Goal: Information Seeking & Learning: Learn about a topic

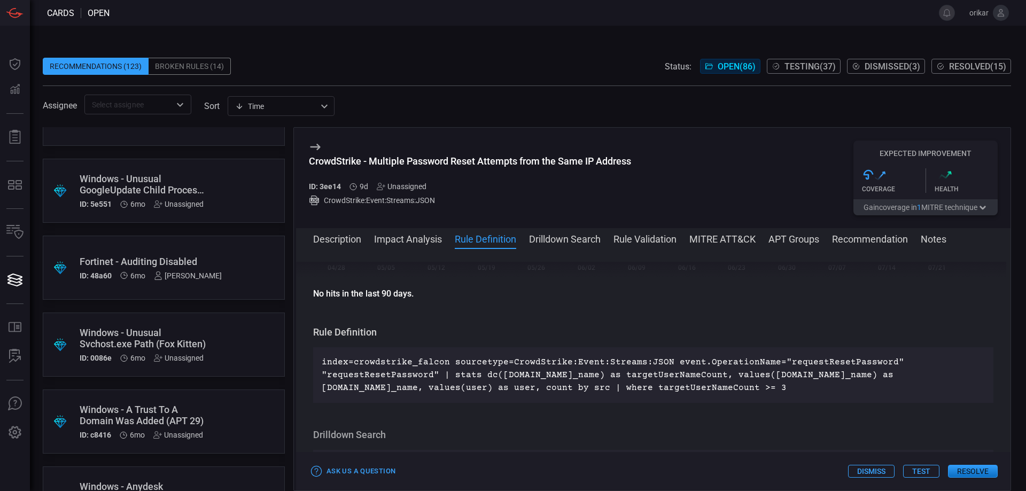
scroll to position [6101, 0]
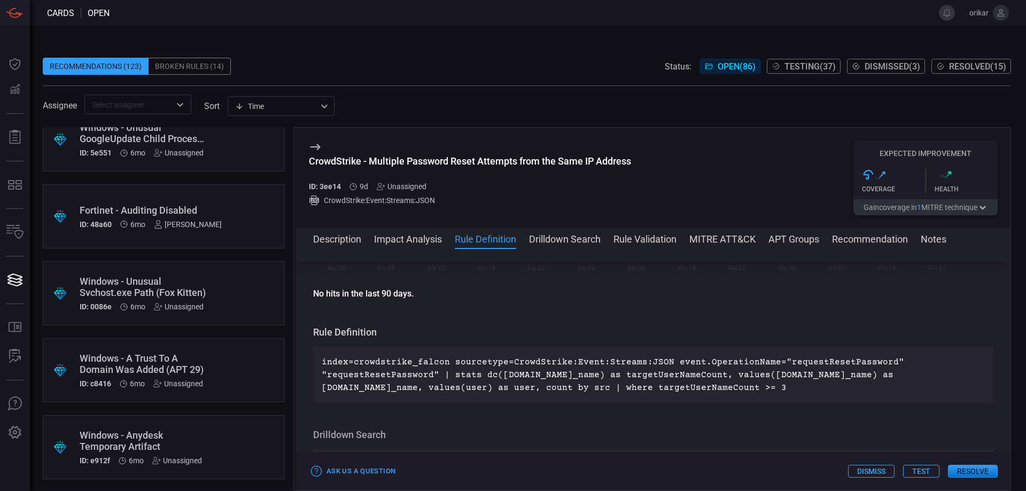
click at [168, 293] on div "Windows - Unusual Svchost.exe Path (Fox Kitten)" at bounding box center [144, 287] width 128 height 22
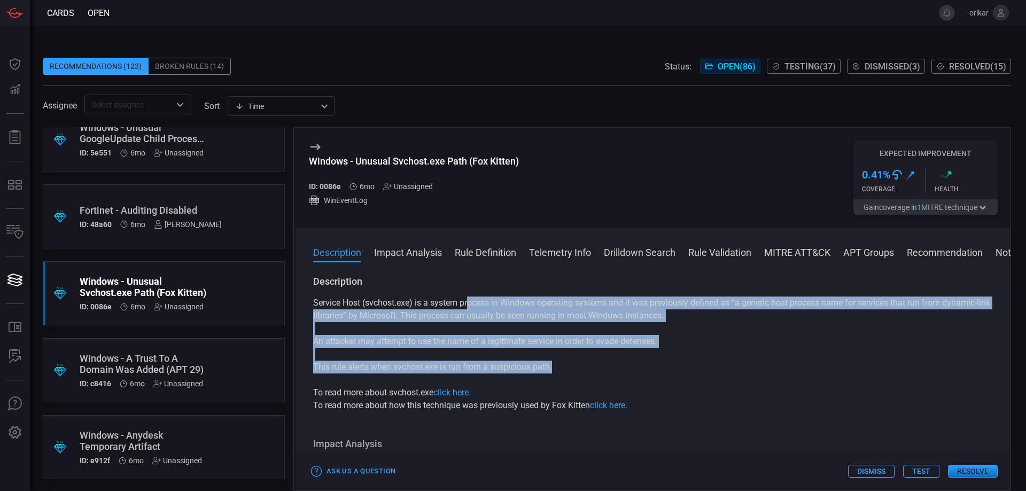
drag, startPoint x: 471, startPoint y: 303, endPoint x: 586, endPoint y: 319, distance: 116.1
click at [754, 370] on div "Service Host (svchost.exe) is a system process in Windows operating systems and…" at bounding box center [653, 354] width 680 height 115
click at [403, 248] on button "Impact Analysis" at bounding box center [408, 251] width 68 height 13
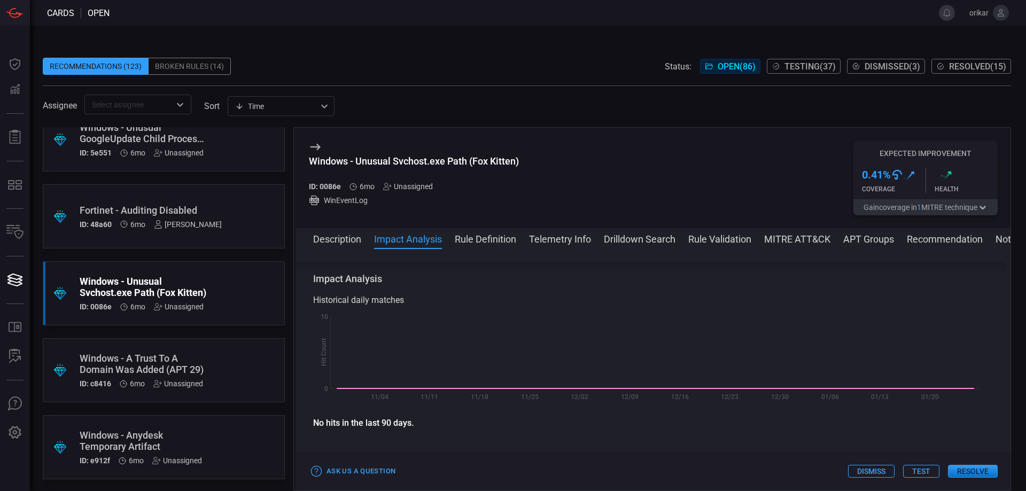
click at [506, 243] on button "Rule Definition" at bounding box center [485, 238] width 61 height 13
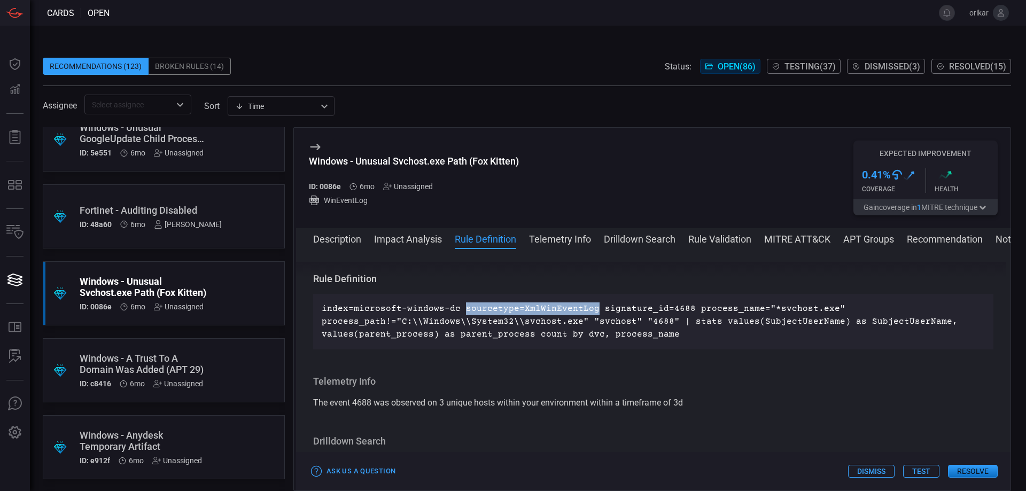
drag, startPoint x: 459, startPoint y: 313, endPoint x: 586, endPoint y: 311, distance: 127.2
click at [586, 311] on p "index=microsoft-windows-dc sourcetype=XmlWinEventLog signature_id=4688 process_…" at bounding box center [653, 322] width 663 height 38
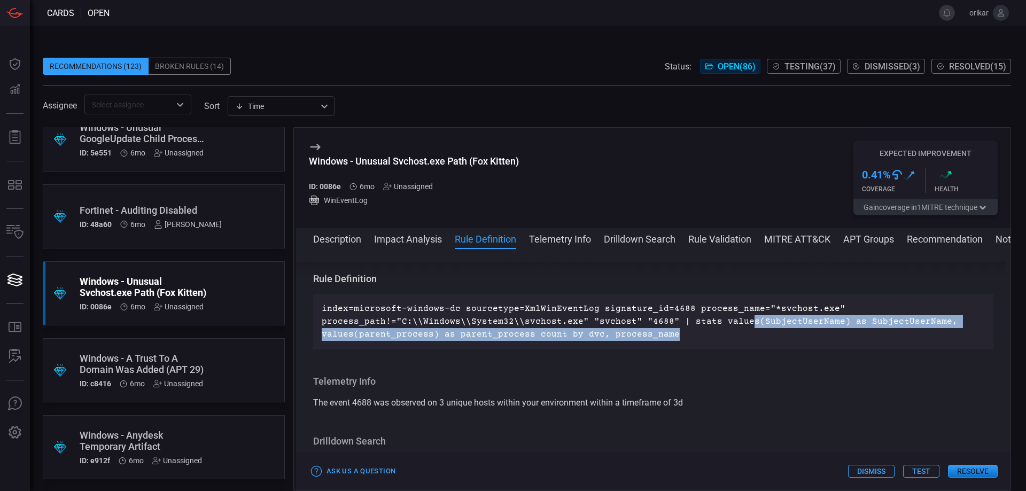
drag, startPoint x: 675, startPoint y: 330, endPoint x: 737, endPoint y: 327, distance: 62.1
click at [737, 327] on p "index=microsoft-windows-dc sourcetype=XmlWinEventLog signature_id=4688 process_…" at bounding box center [653, 322] width 663 height 38
click at [666, 345] on div "index=microsoft-windows-dc sourcetype=XmlWinEventLog signature_id=4688 process_…" at bounding box center [653, 322] width 680 height 56
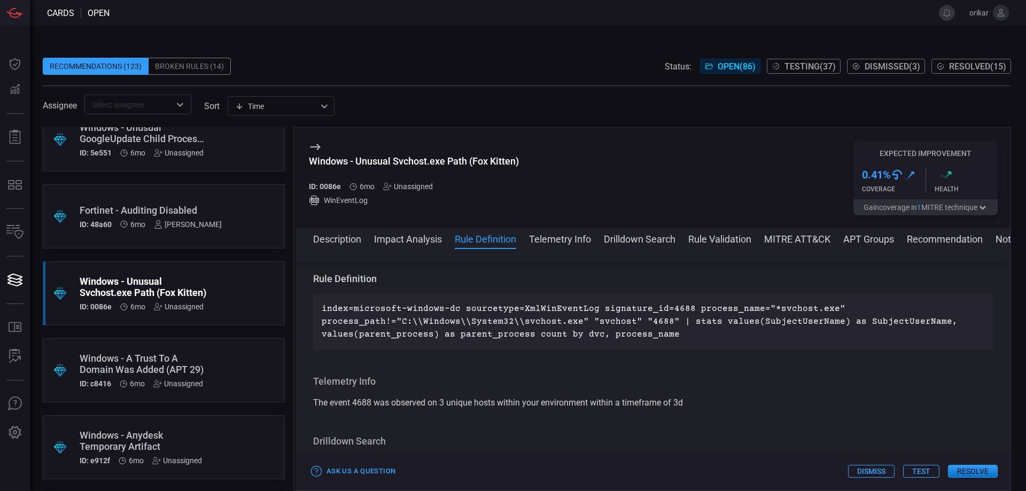
click at [677, 336] on p "index=microsoft-windows-dc sourcetype=XmlWinEventLog signature_id=4688 process_…" at bounding box center [653, 322] width 663 height 38
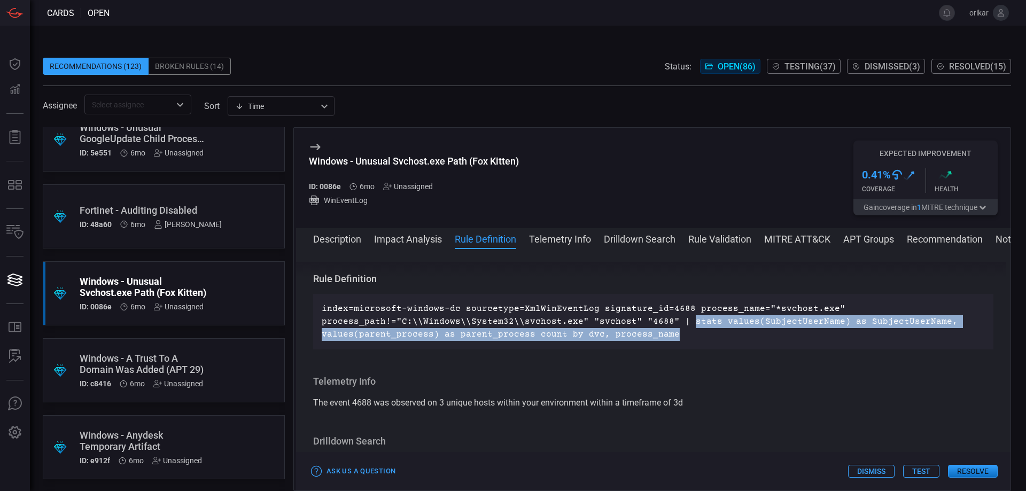
drag, startPoint x: 680, startPoint y: 322, endPoint x: 744, endPoint y: 338, distance: 65.7
click at [833, 332] on p "index=microsoft-windows-dc sourcetype=XmlWinEventLog signature_id=4688 process_…" at bounding box center [653, 322] width 663 height 38
click at [693, 344] on div "index=microsoft-windows-dc sourcetype=XmlWinEventLog signature_id=4688 process_…" at bounding box center [653, 322] width 680 height 56
click at [675, 343] on div "index=microsoft-windows-dc sourcetype=XmlWinEventLog signature_id=4688 process_…" at bounding box center [653, 322] width 680 height 56
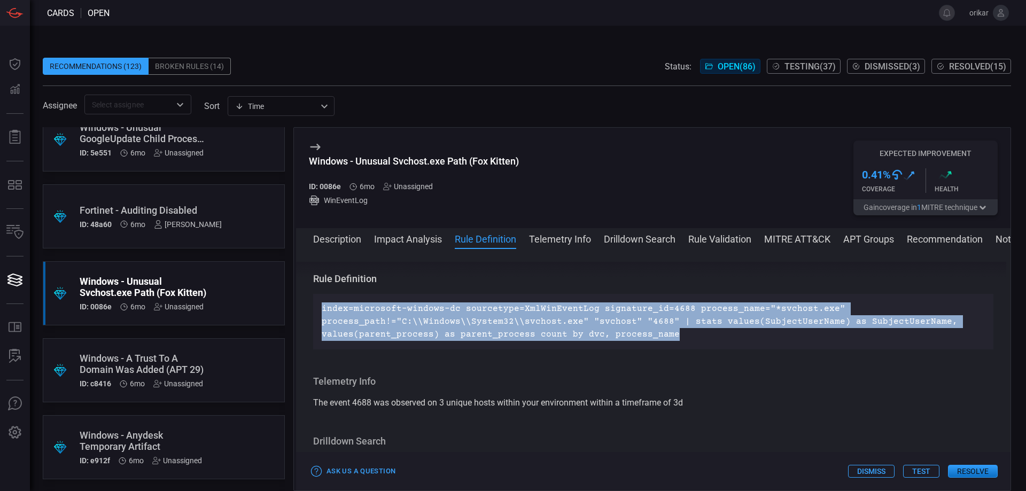
drag, startPoint x: 674, startPoint y: 338, endPoint x: 317, endPoint y: 299, distance: 358.7
click at [317, 299] on div "index=microsoft-windows-dc sourcetype=XmlWinEventLog signature_id=4688 process_…" at bounding box center [653, 322] width 680 height 56
copy p "index=microsoft-windows-dc sourcetype=XmlWinEventLog signature_id=4688 process_…"
click at [541, 329] on p "index=microsoft-windows-dc sourcetype=XmlWinEventLog signature_id=4688 process_…" at bounding box center [653, 322] width 663 height 38
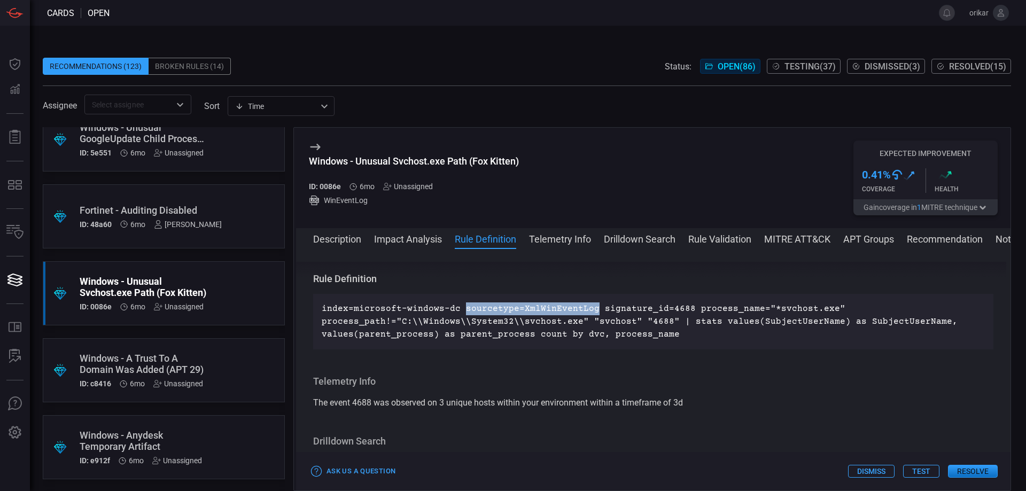
drag, startPoint x: 460, startPoint y: 311, endPoint x: 589, endPoint y: 311, distance: 128.3
click at [589, 311] on p "index=microsoft-windows-dc sourcetype=XmlWinEventLog signature_id=4688 process_…" at bounding box center [653, 322] width 663 height 38
click at [600, 309] on p "index=microsoft-windows-dc sourcetype=XmlWinEventLog signature_id=4688 process_…" at bounding box center [653, 322] width 663 height 38
drag, startPoint x: 594, startPoint y: 309, endPoint x: 684, endPoint y: 309, distance: 89.8
click at [684, 309] on p "index=microsoft-windows-dc sourcetype=XmlWinEventLog signature_id=4688 process_…" at bounding box center [653, 322] width 663 height 38
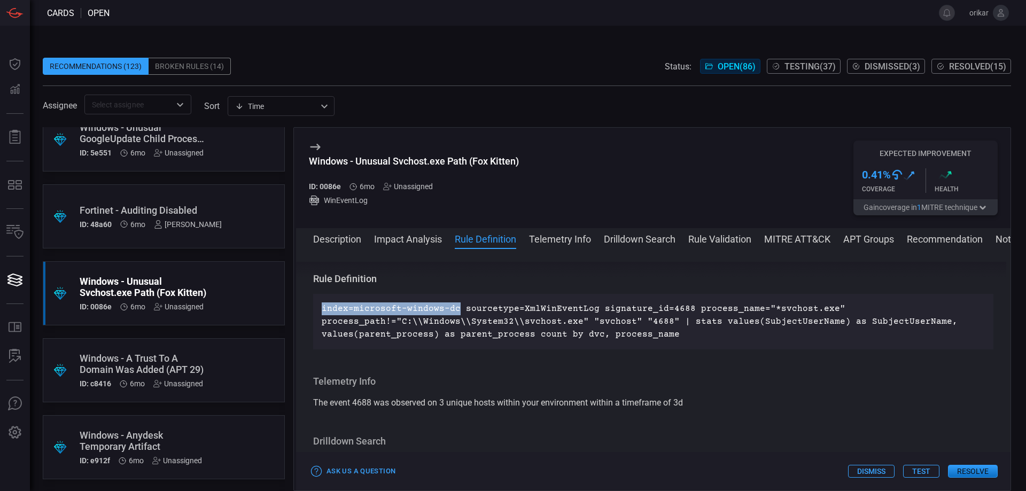
drag, startPoint x: 314, startPoint y: 312, endPoint x: 455, endPoint y: 306, distance: 141.8
click at [455, 306] on div "index=microsoft-windows-dc sourcetype=XmlWinEventLog signature_id=4688 process_…" at bounding box center [653, 322] width 680 height 56
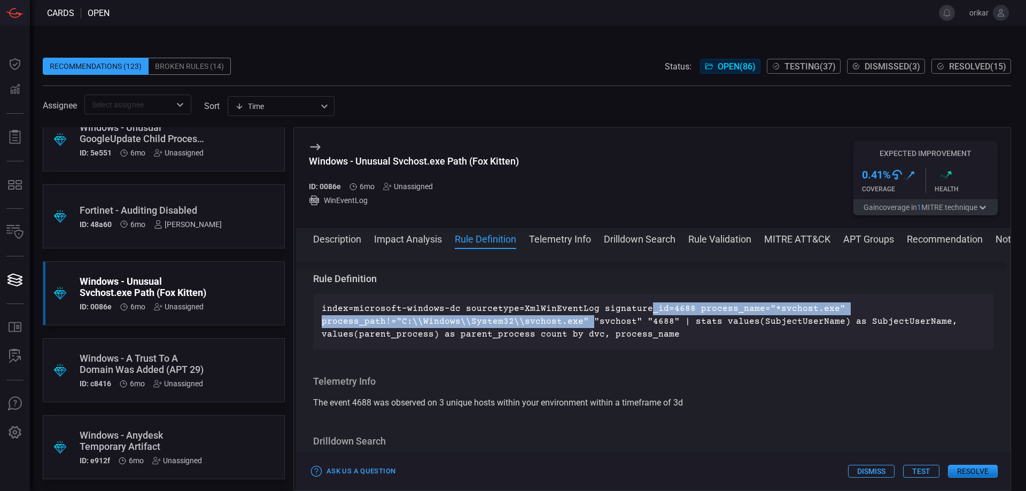
drag, startPoint x: 582, startPoint y: 322, endPoint x: 639, endPoint y: 315, distance: 57.7
click at [639, 315] on p "index=microsoft-windows-dc sourcetype=XmlWinEventLog signature_id=4688 process_…" at bounding box center [653, 322] width 663 height 38
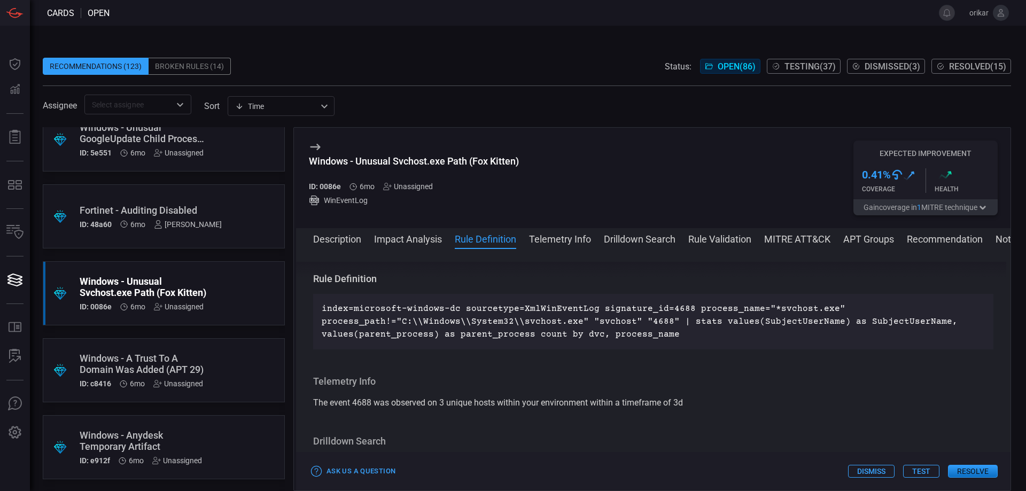
click at [636, 322] on p "index=microsoft-windows-dc sourcetype=XmlWinEventLog signature_id=4688 process_…" at bounding box center [653, 322] width 663 height 38
drag, startPoint x: 632, startPoint y: 323, endPoint x: 619, endPoint y: 317, distance: 14.3
click at [617, 317] on p "index=microsoft-windows-dc sourcetype=XmlWinEventLog signature_id=4688 process_…" at bounding box center [653, 322] width 663 height 38
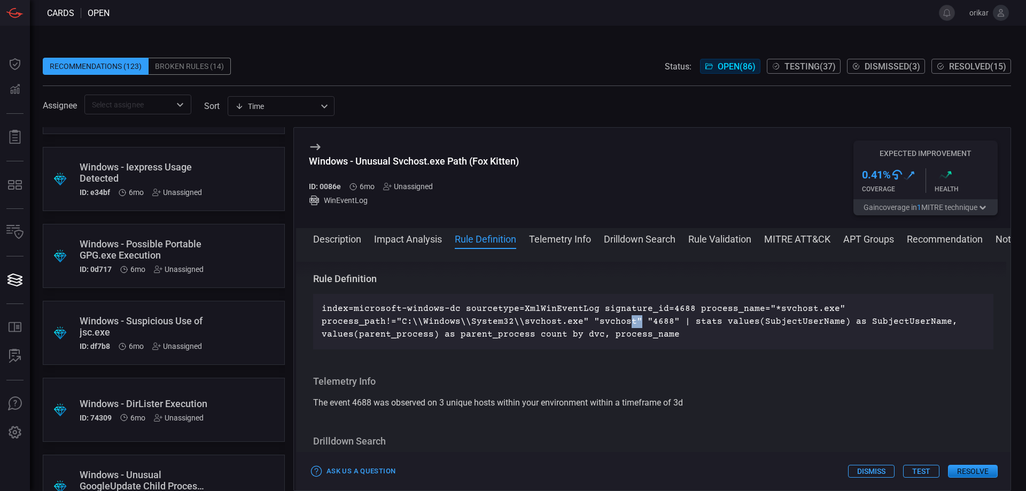
scroll to position [5641, 0]
